Goal: Find contact information: Find contact information

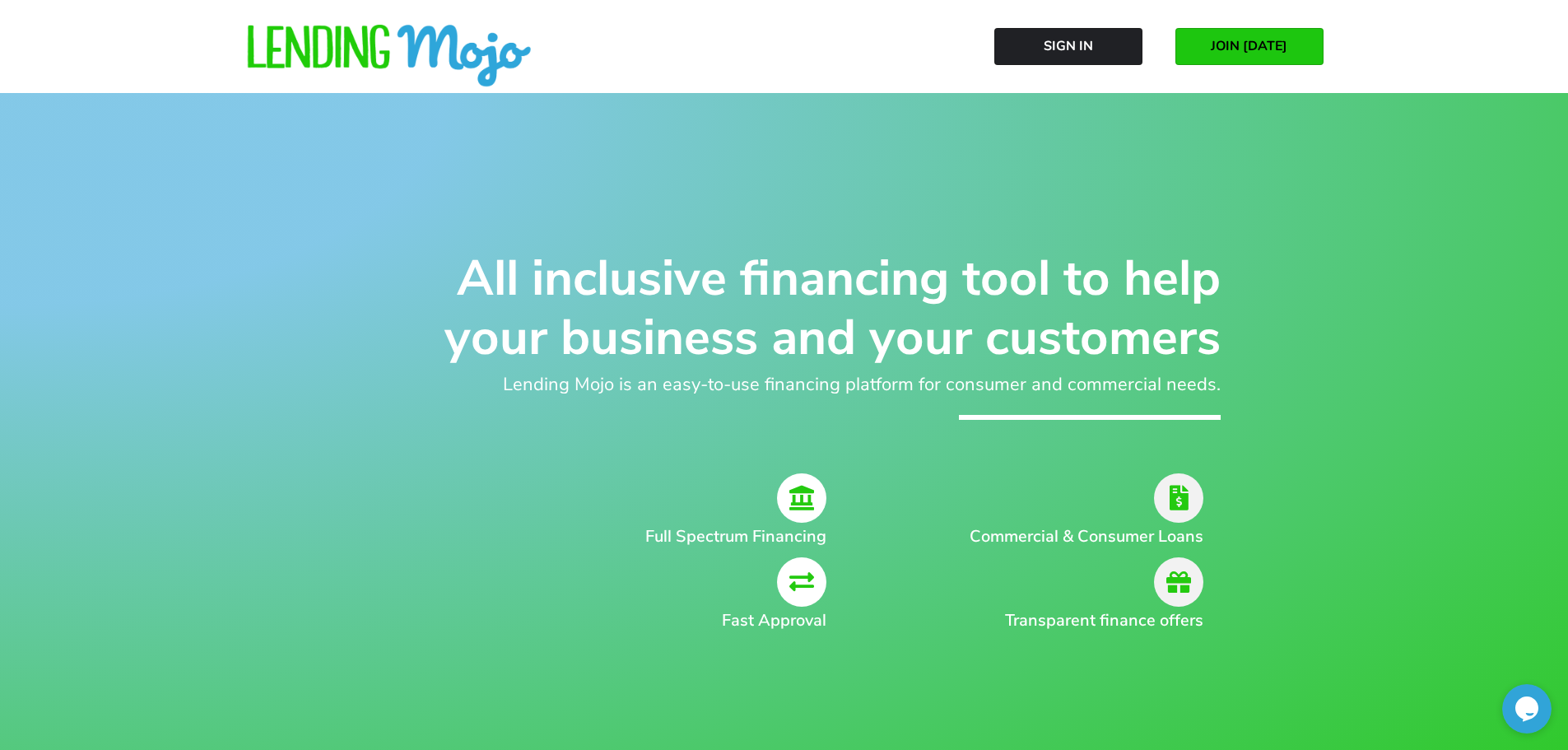
click at [1236, 68] on div "JOIN [DATE]" at bounding box center [1250, 46] width 181 height 84
click at [1249, 47] on span "JOIN [DATE]" at bounding box center [1249, 46] width 76 height 15
